Goal: Transaction & Acquisition: Purchase product/service

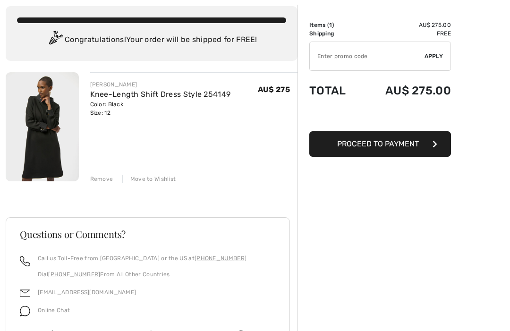
scroll to position [51, 0]
click at [398, 145] on span "Proceed to Payment" at bounding box center [378, 144] width 82 height 9
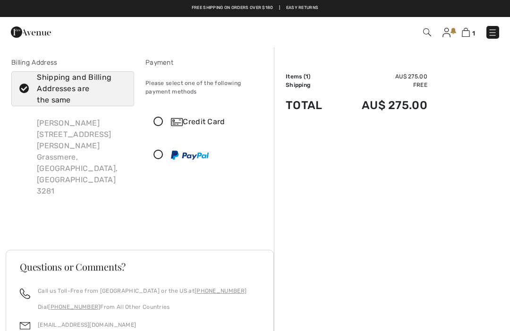
click at [159, 119] on icon at bounding box center [158, 122] width 25 height 10
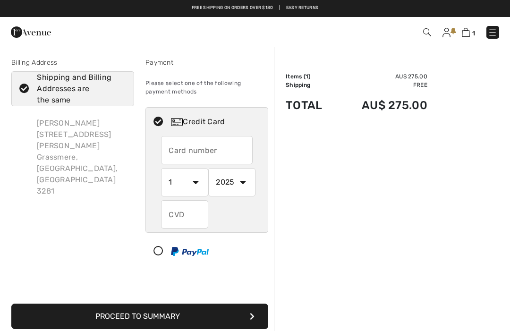
click at [179, 154] on input "text" at bounding box center [207, 150] width 92 height 28
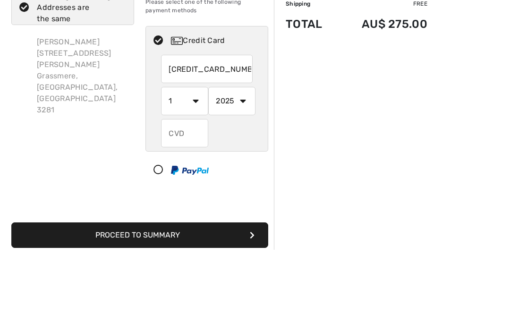
type input "4557025501135723"
click at [199, 168] on select "1 2 3 4 5 6 7 8 9 10 11 12" at bounding box center [184, 182] width 47 height 28
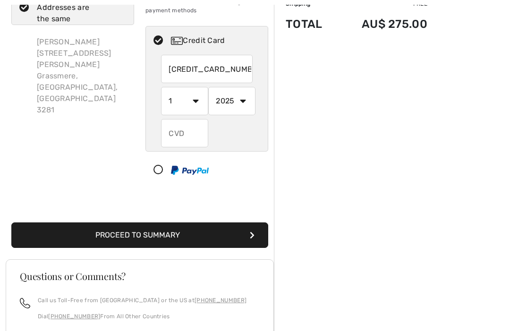
select select "12"
click at [192, 132] on input "text" at bounding box center [184, 133] width 47 height 28
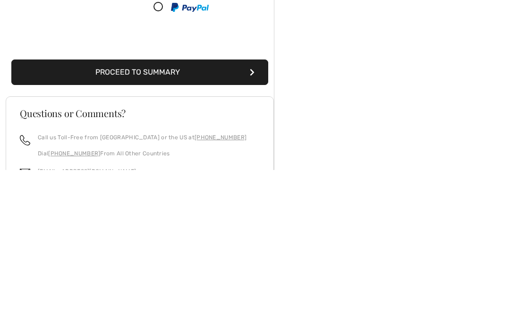
type input "122"
click at [210, 221] on button "Proceed to Summary" at bounding box center [139, 233] width 257 height 25
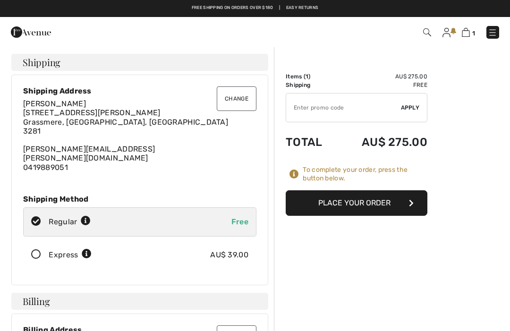
click at [334, 199] on button "Place Your Order" at bounding box center [356, 202] width 142 height 25
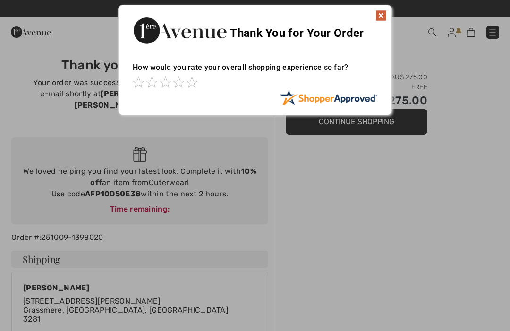
click at [383, 14] on img at bounding box center [380, 15] width 11 height 11
